Goal: Information Seeking & Learning: Learn about a topic

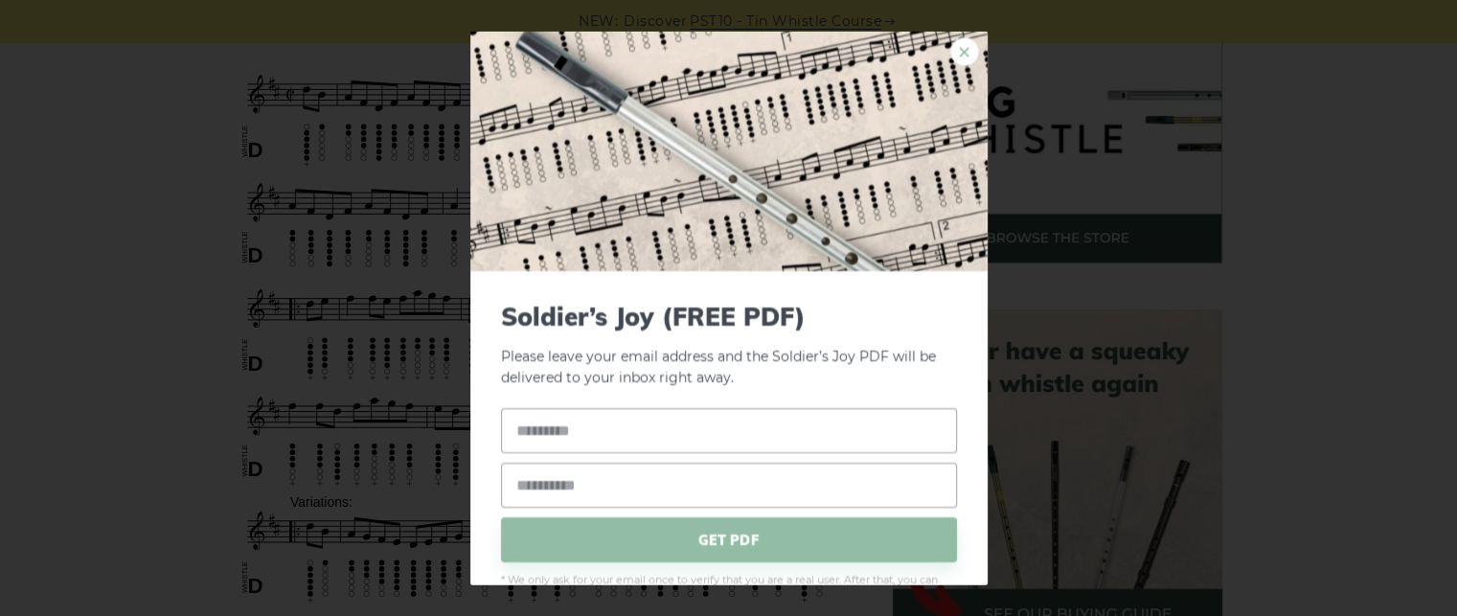
click at [950, 49] on link "×" at bounding box center [964, 50] width 29 height 29
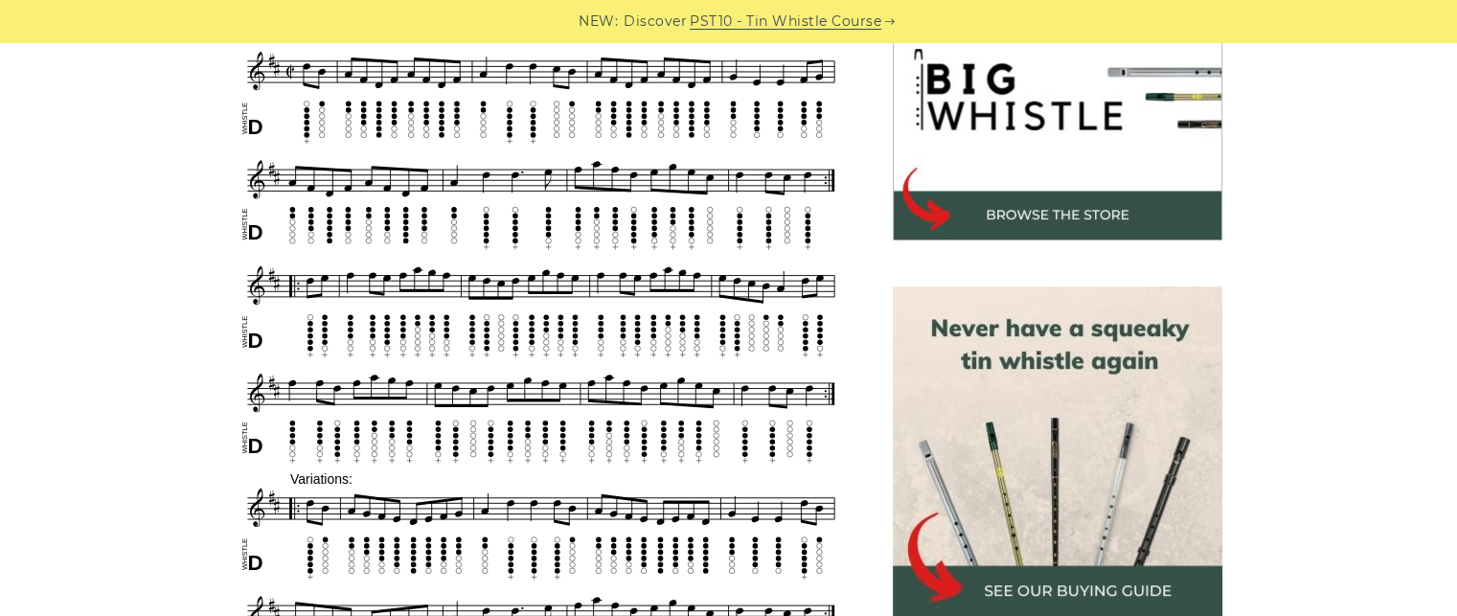
scroll to position [673, 0]
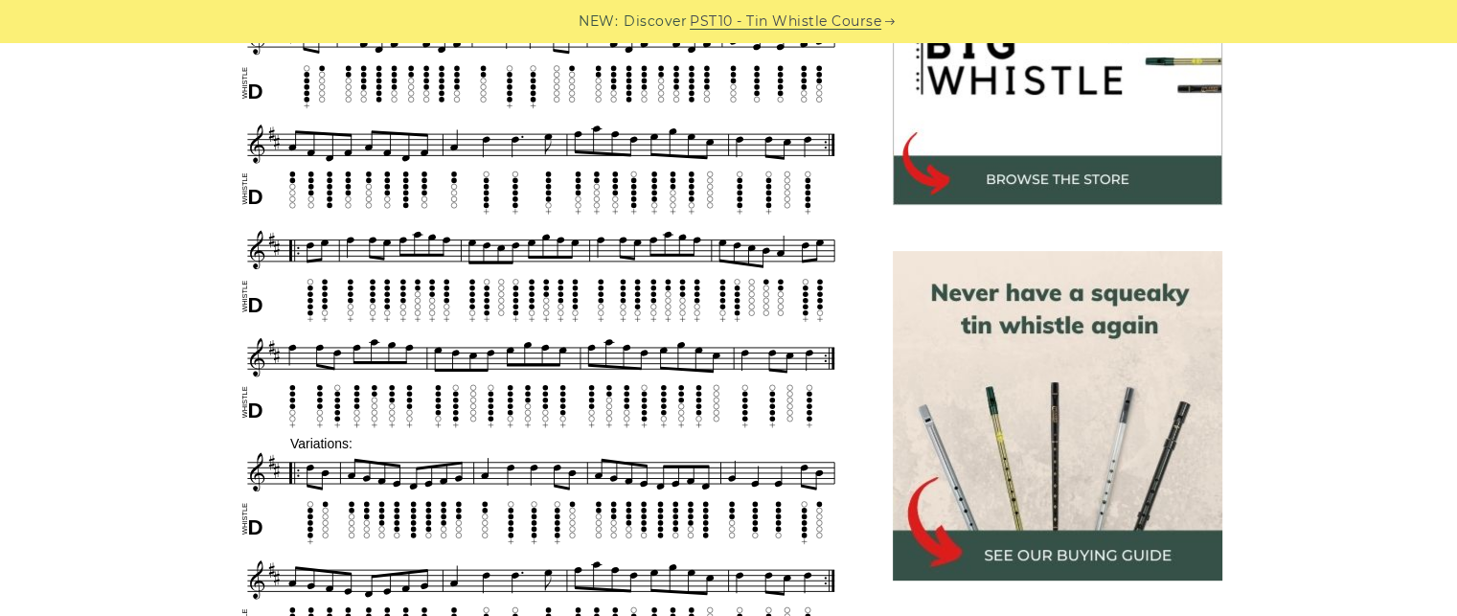
click at [1054, 389] on img at bounding box center [1058, 416] width 330 height 330
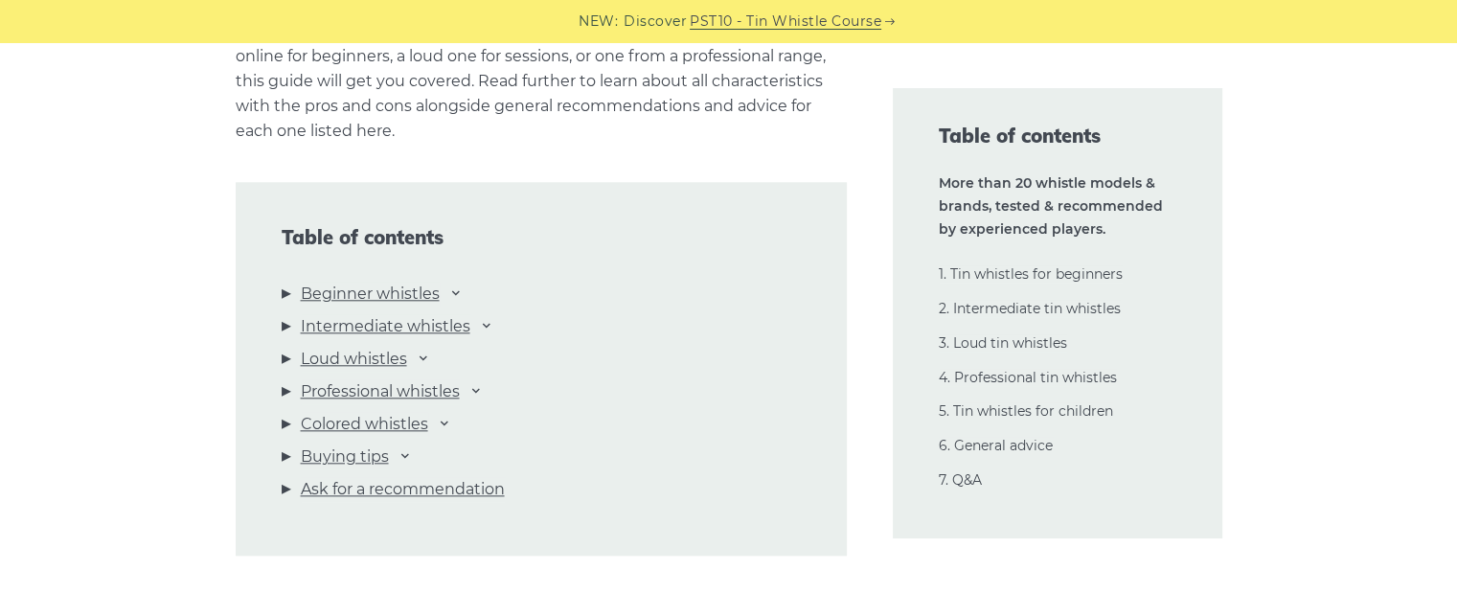
scroll to position [2013, 0]
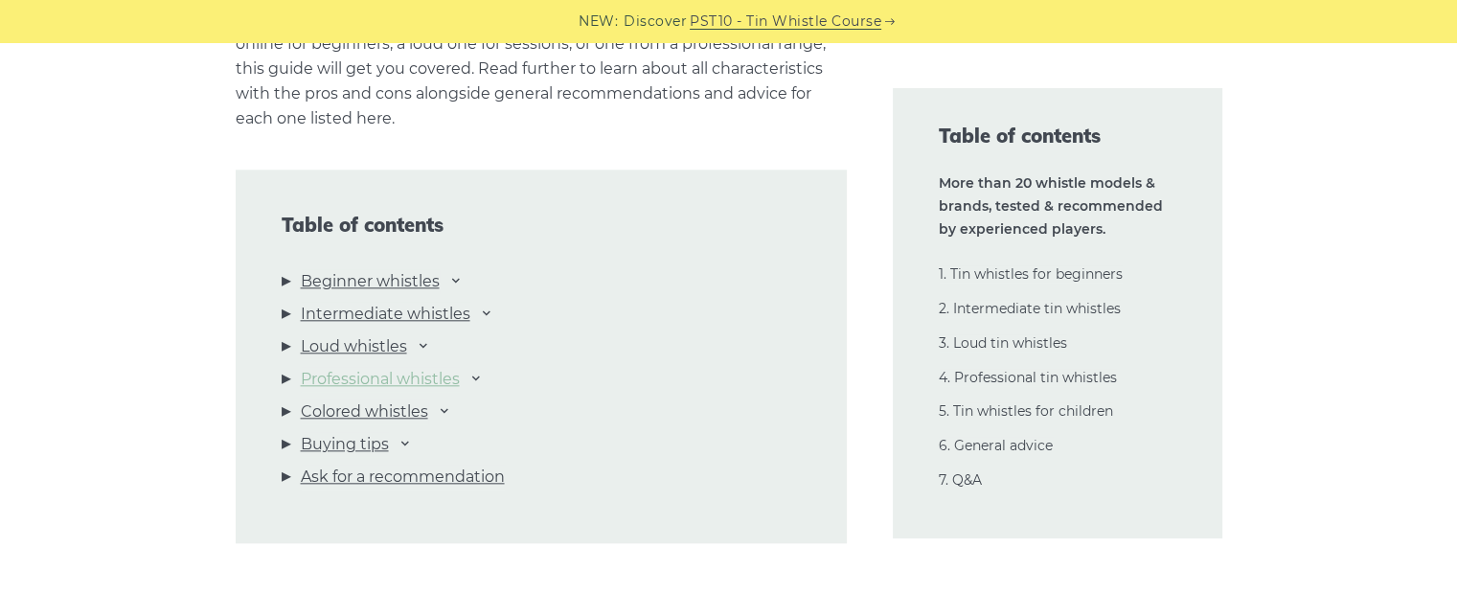
click at [422, 374] on link "Professional whistles" at bounding box center [380, 379] width 159 height 25
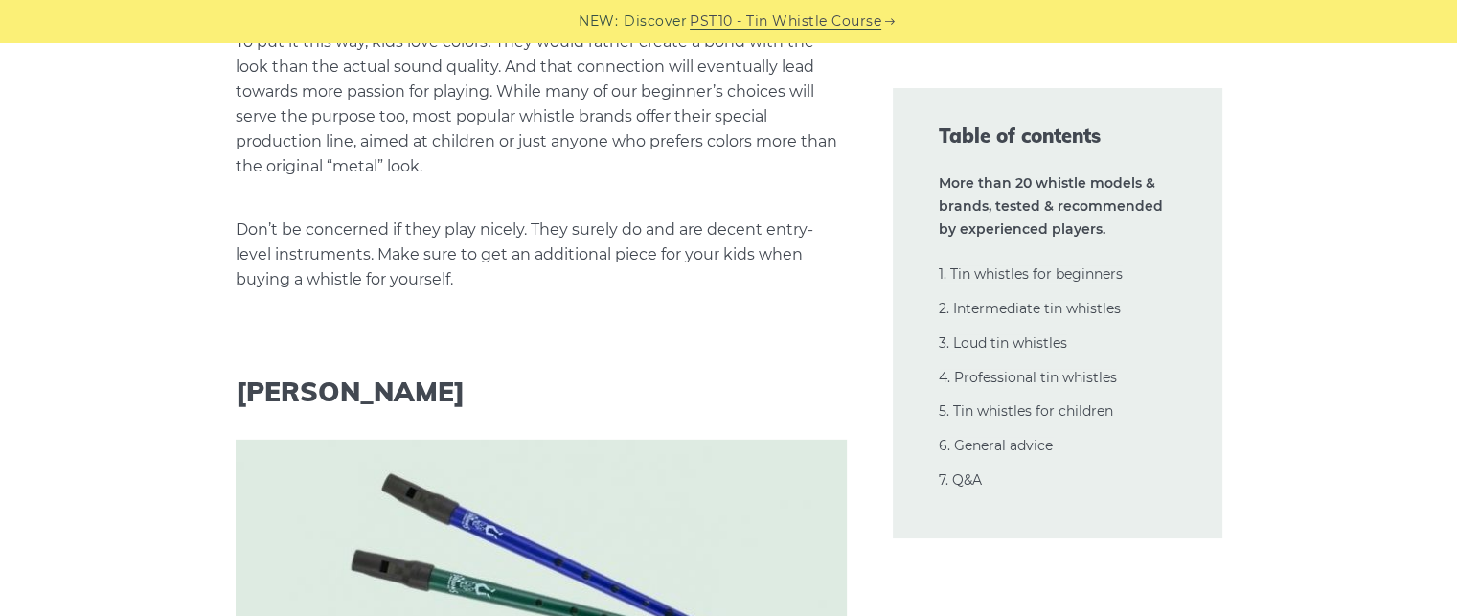
scroll to position [35236, 0]
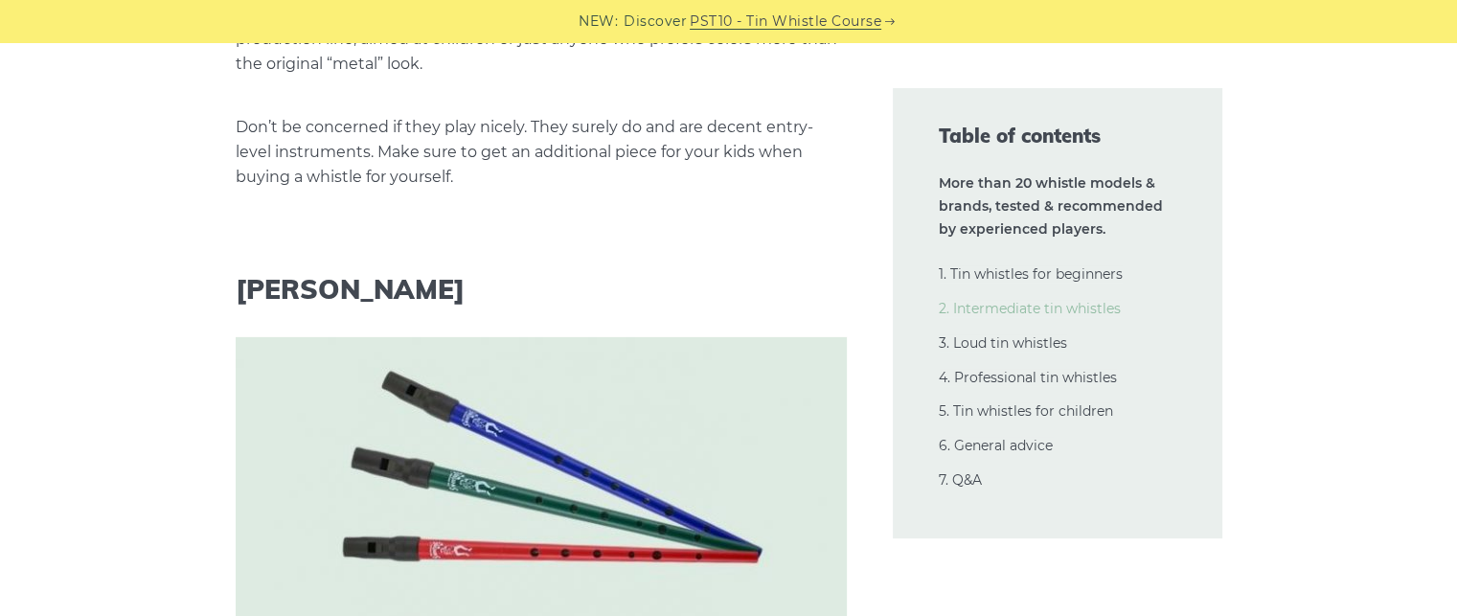
click at [1055, 308] on link "2. Intermediate tin whistles" at bounding box center [1030, 308] width 182 height 17
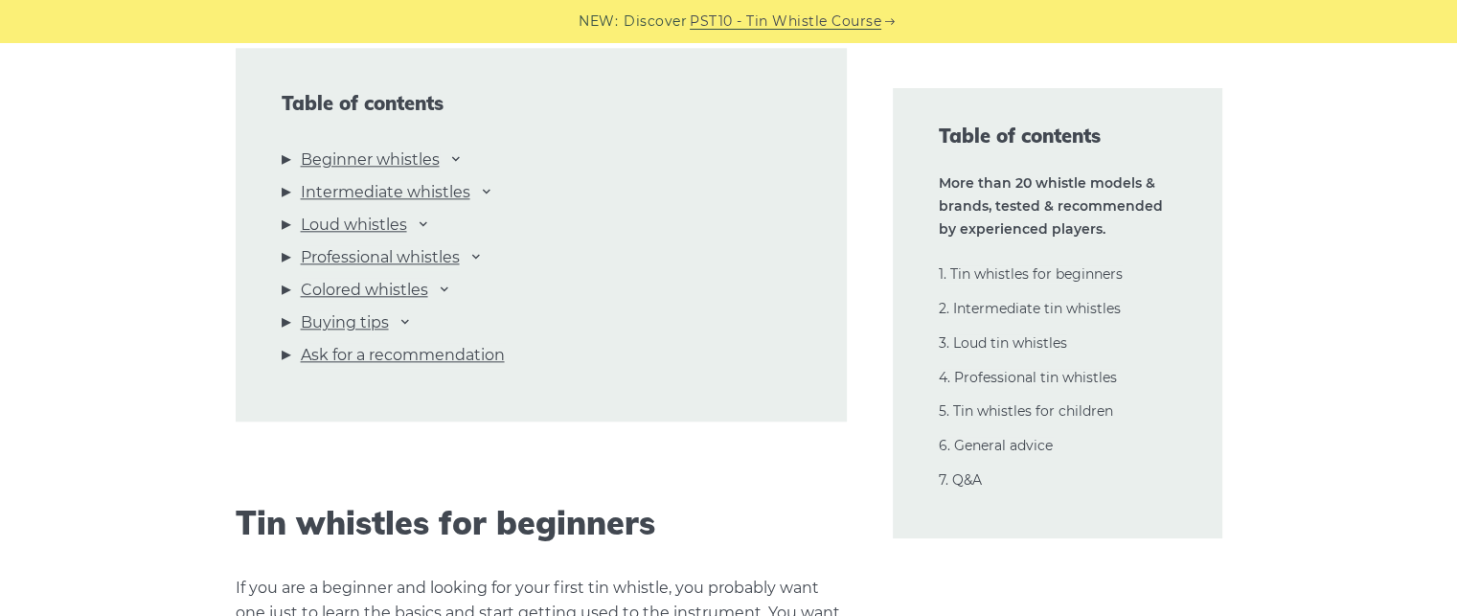
scroll to position [2209, 0]
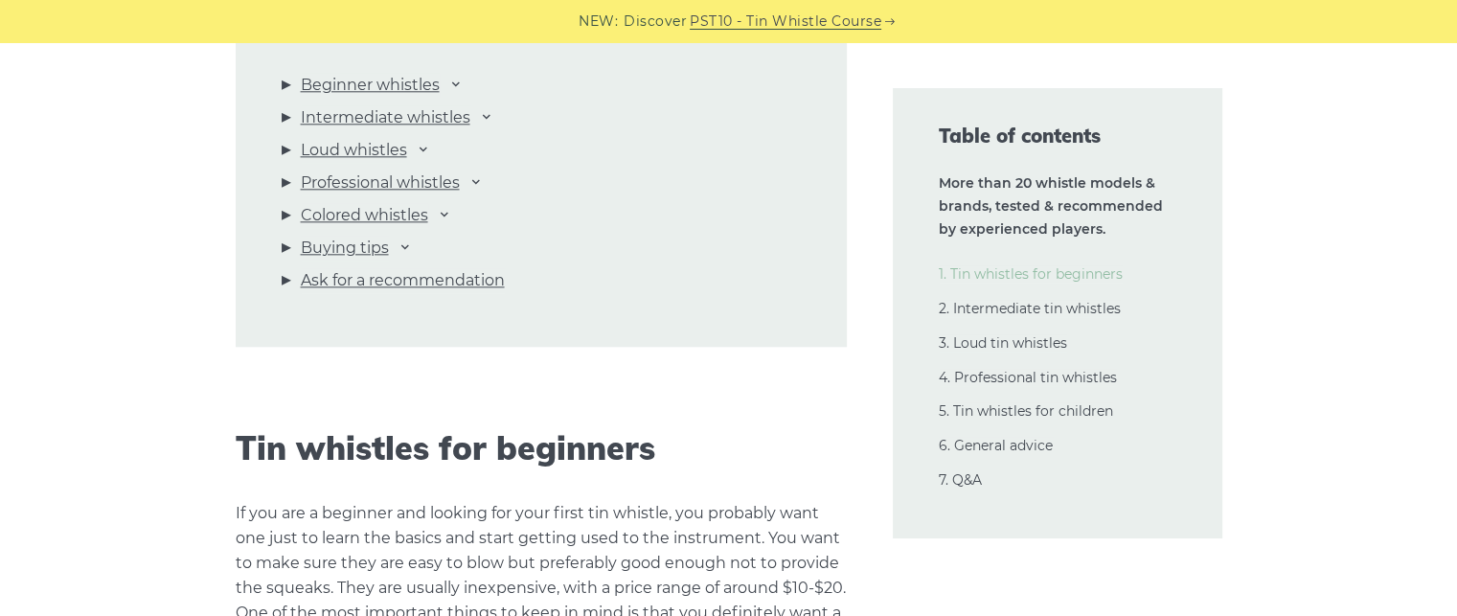
click at [1022, 275] on link "1. Tin whistles for beginners" at bounding box center [1031, 273] width 184 height 17
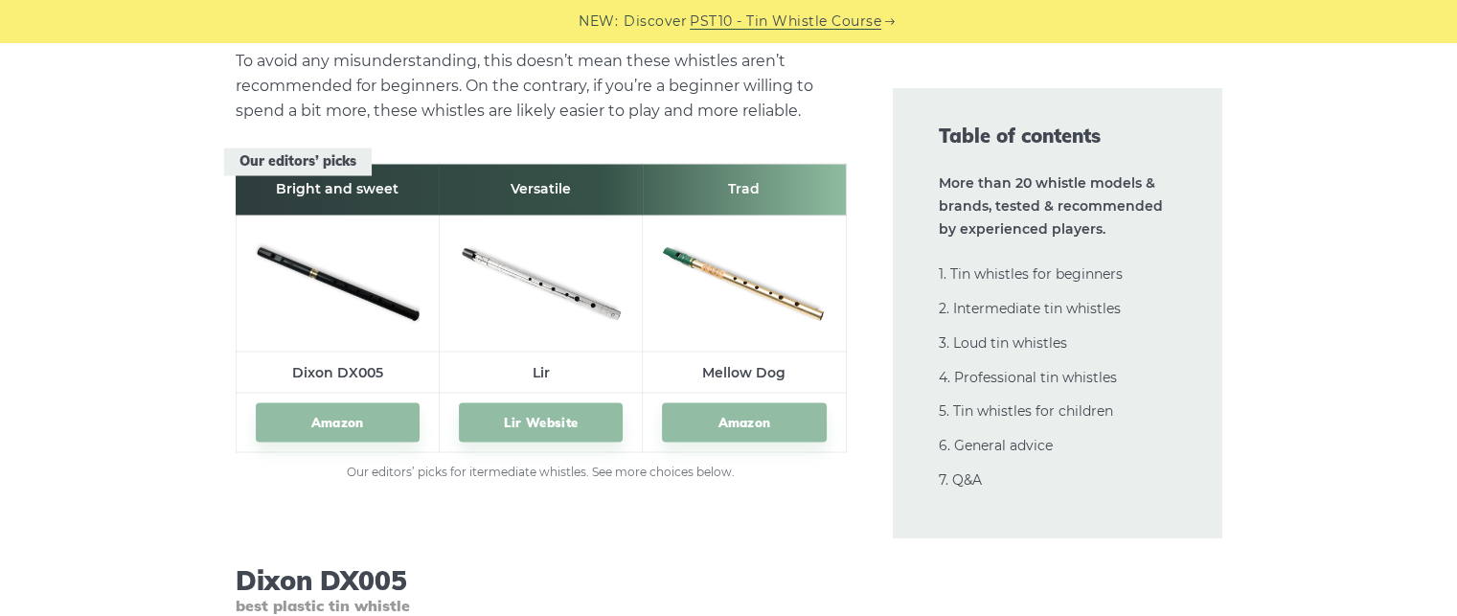
scroll to position [11221, 0]
